Goal: Information Seeking & Learning: Check status

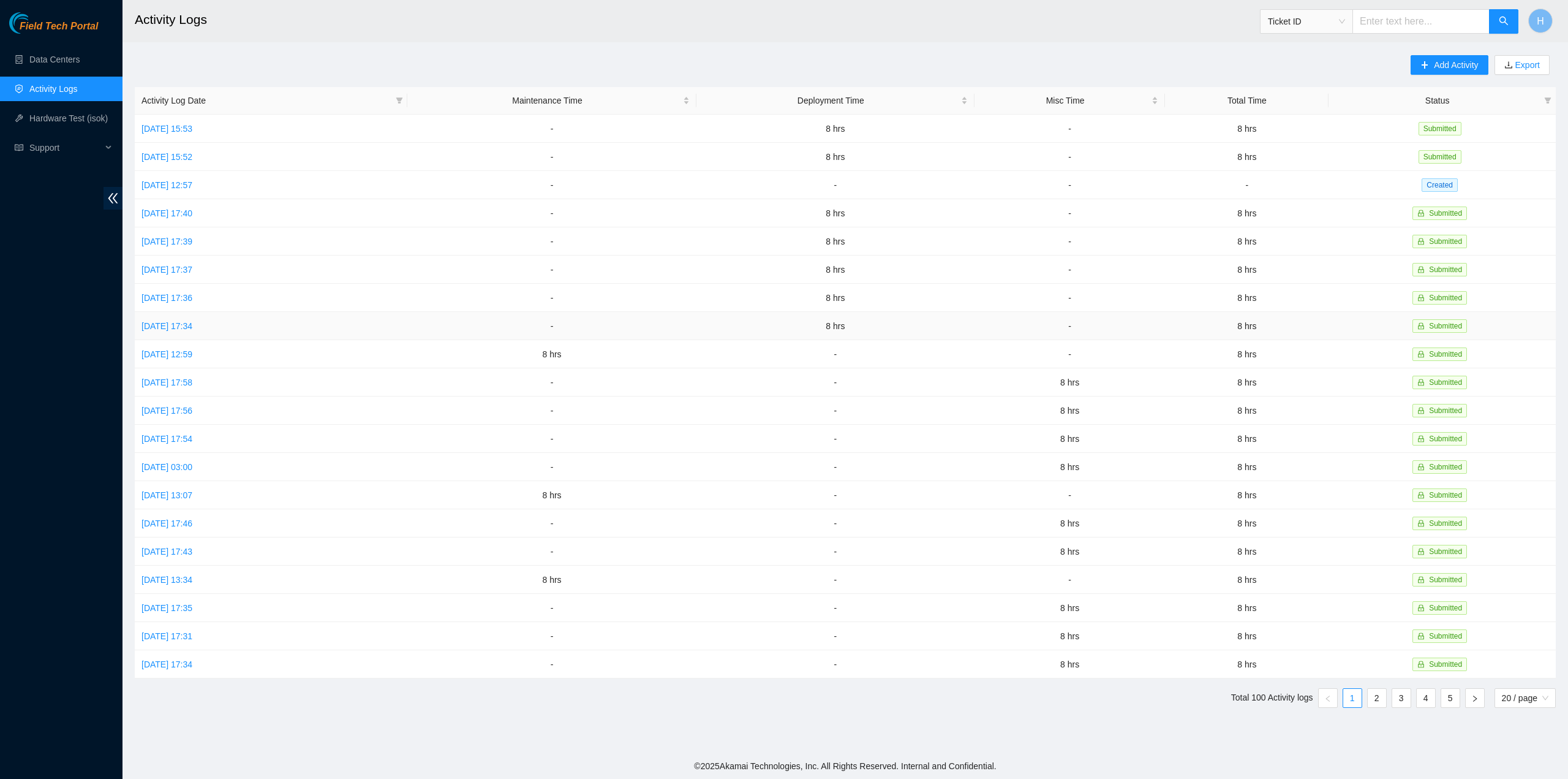
click at [1134, 333] on td "-" at bounding box center [1070, 326] width 190 height 28
click at [173, 182] on link "[DATE] 12:57" at bounding box center [167, 185] width 51 height 10
